Goal: Browse casually

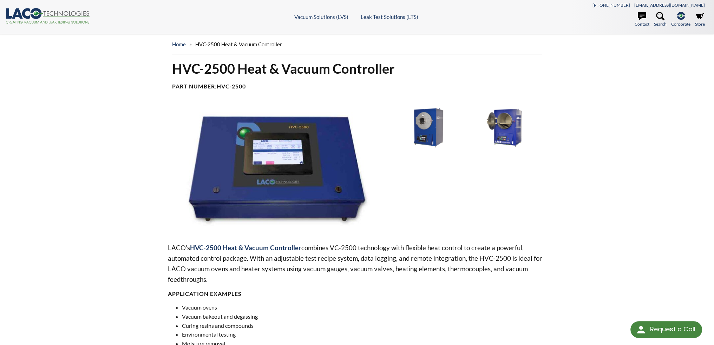
select select "Language Translate Widget"
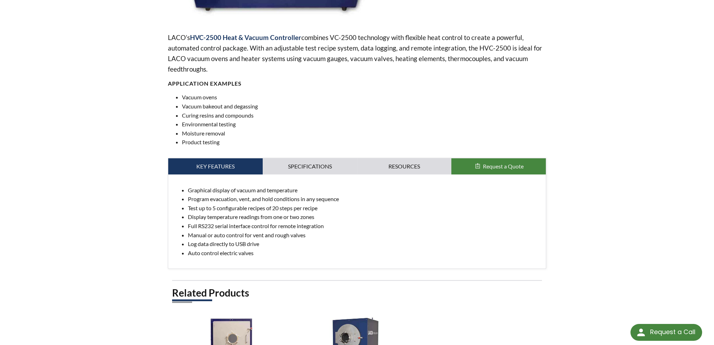
scroll to position [211, 0]
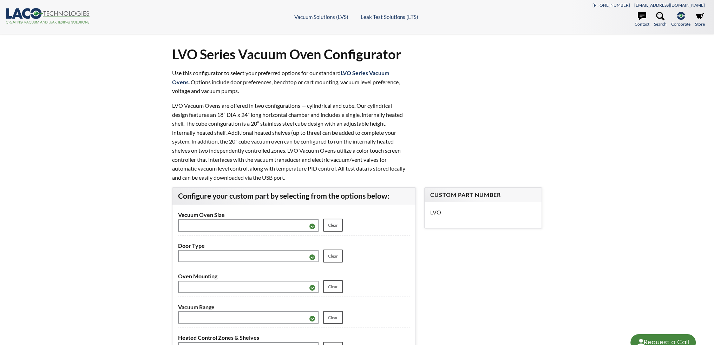
select select "Language Translate Widget"
click at [34, 13] on circle at bounding box center [36, 14] width 4 height 4
